Goal: Transaction & Acquisition: Purchase product/service

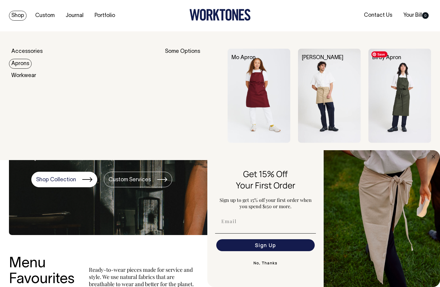
click at [407, 75] on img at bounding box center [400, 96] width 63 height 94
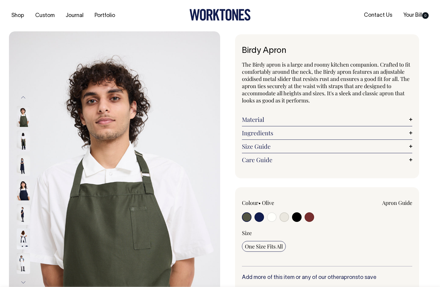
click at [24, 140] on img at bounding box center [23, 140] width 13 height 21
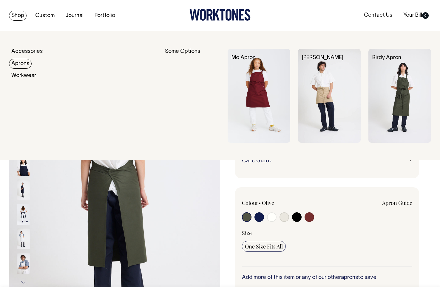
click at [20, 67] on link "Aprons" at bounding box center [20, 64] width 23 height 10
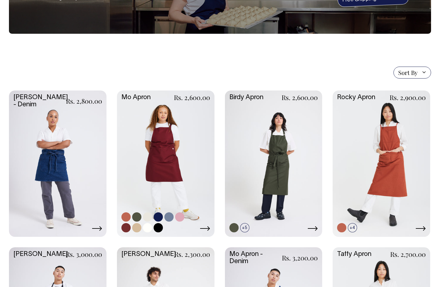
click at [174, 162] on link at bounding box center [166, 162] width 98 height 145
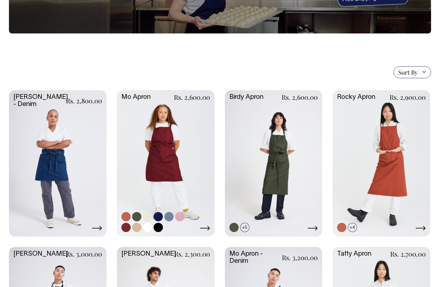
scroll to position [93, 0]
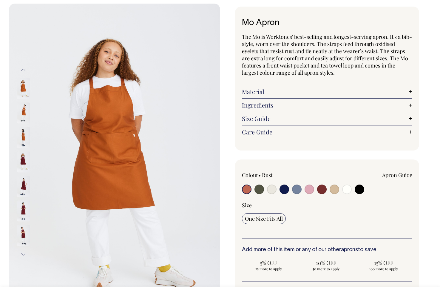
scroll to position [28, 0]
click at [24, 142] on img at bounding box center [23, 137] width 13 height 21
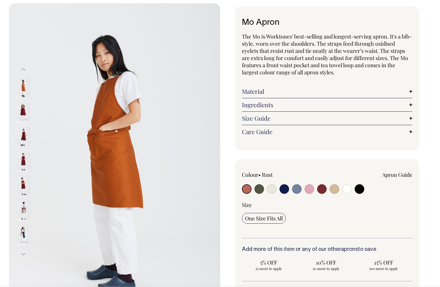
click at [23, 208] on img at bounding box center [23, 210] width 13 height 21
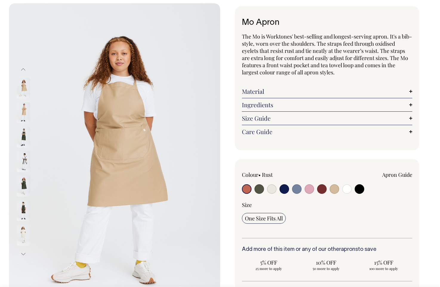
click at [324, 189] on input "radio" at bounding box center [322, 189] width 10 height 10
radio input "true"
select select "Burgundy"
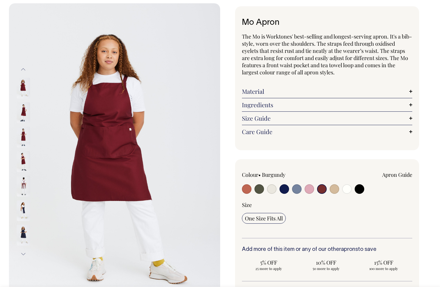
click at [268, 189] on input "radio" at bounding box center [272, 189] width 10 height 10
radio input "true"
select select "Natural"
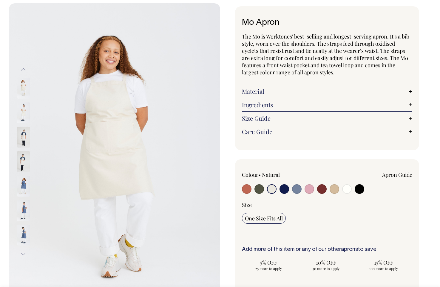
click at [331, 191] on input "radio" at bounding box center [335, 189] width 10 height 10
radio input "true"
select select "Khaki"
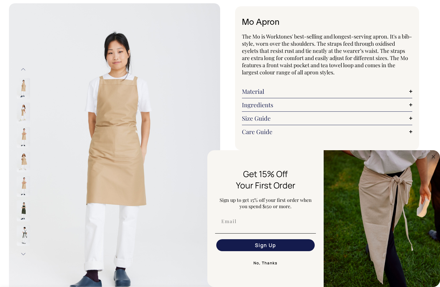
click at [19, 140] on img at bounding box center [23, 137] width 13 height 21
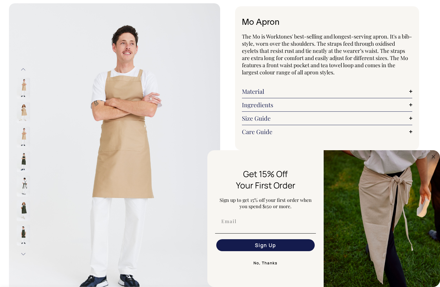
click at [24, 182] on img at bounding box center [23, 186] width 13 height 21
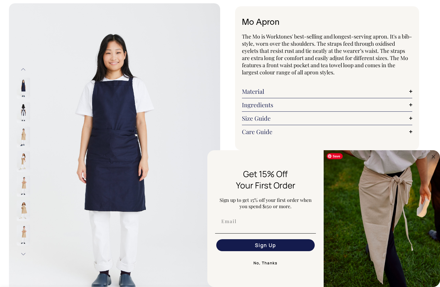
click at [435, 148] on div "Previous Next" at bounding box center [220, 212] width 440 height 419
click at [435, 154] on circle "Close dialog" at bounding box center [434, 156] width 7 height 7
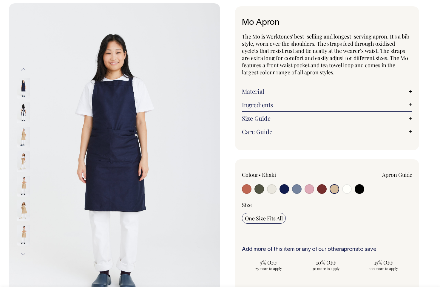
click at [324, 193] on label at bounding box center [322, 189] width 10 height 11
click at [324, 193] on input "radio" at bounding box center [322, 189] width 10 height 10
radio input "true"
select select "Burgundy"
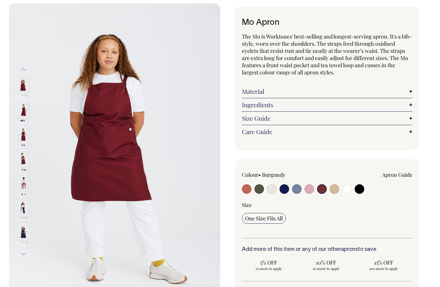
click at [26, 187] on img at bounding box center [23, 186] width 13 height 21
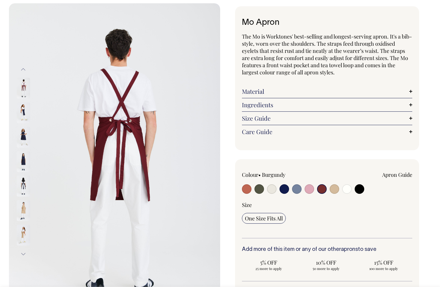
click at [23, 209] on img at bounding box center [23, 210] width 13 height 21
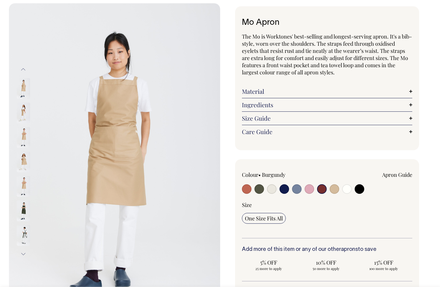
click at [270, 189] on input "radio" at bounding box center [272, 189] width 10 height 10
radio input "true"
select select "Natural"
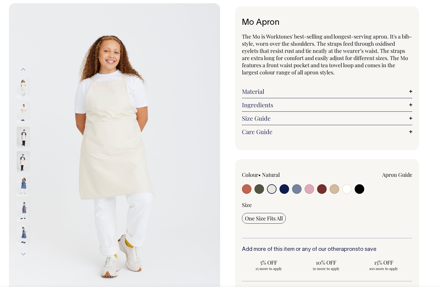
click at [20, 121] on img at bounding box center [23, 112] width 13 height 21
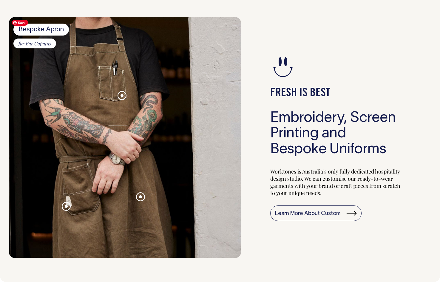
scroll to position [525, 0]
click at [142, 196] on span at bounding box center [140, 196] width 3 height 3
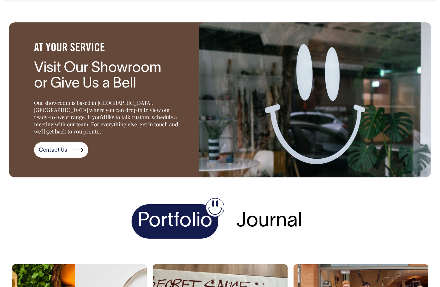
scroll to position [806, 0]
click at [216, 204] on h4 "Portfolio" at bounding box center [175, 221] width 87 height 34
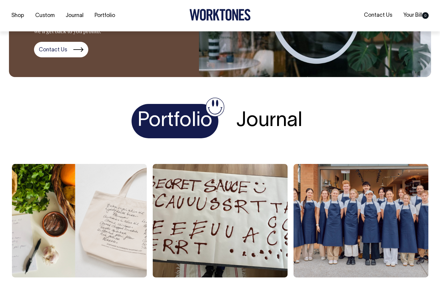
scroll to position [906, 0]
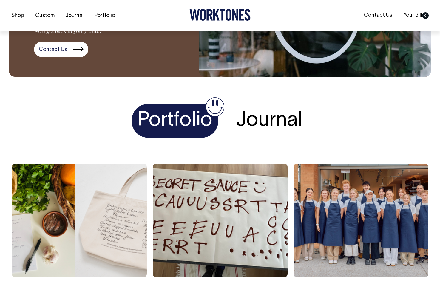
click at [273, 110] on h4 "Journal" at bounding box center [270, 121] width 78 height 34
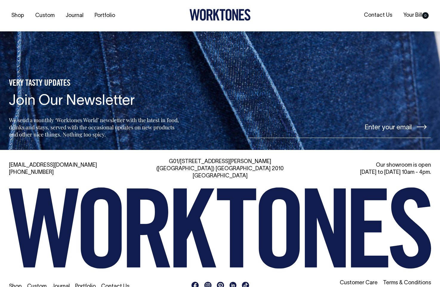
scroll to position [1227, 0]
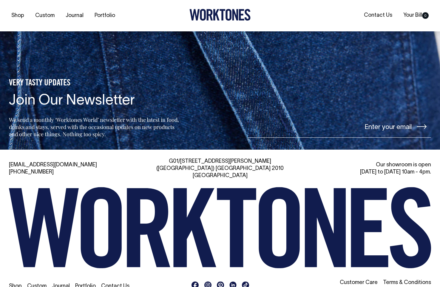
click at [410, 287] on link "Stone Digital" at bounding box center [416, 289] width 32 height 5
